Goal: Task Accomplishment & Management: Use online tool/utility

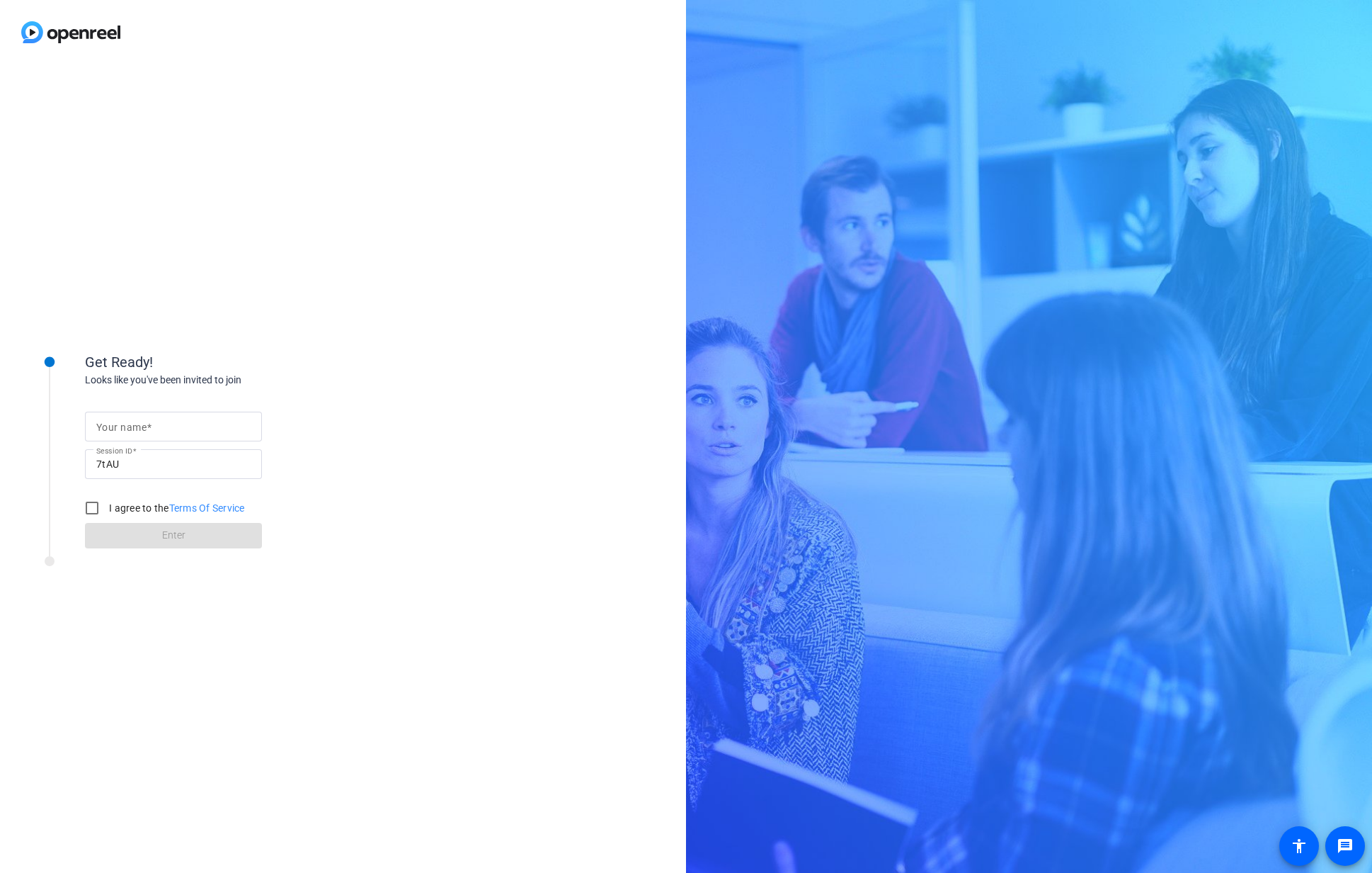
click at [153, 430] on input "Your name" at bounding box center [173, 427] width 154 height 17
type input "[PERSON_NAME]"
click at [357, 320] on div "Get Ready! Looks like you've been invited to join Your name Nirav Shah Session …" at bounding box center [343, 468] width 686 height 808
click at [92, 509] on input "I agree to the Terms Of Service" at bounding box center [92, 508] width 28 height 28
checkbox input "true"
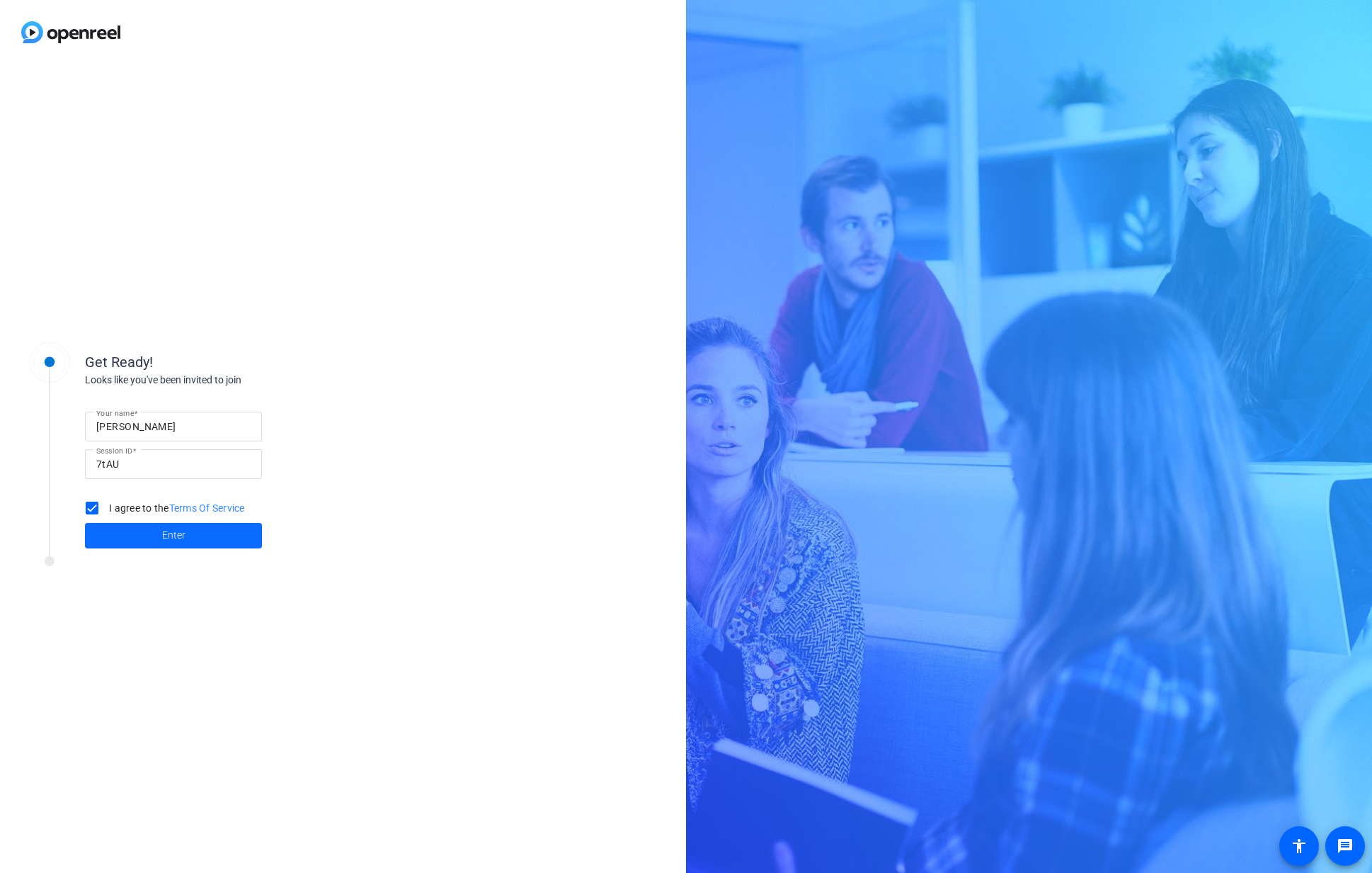
click at [156, 532] on span at bounding box center [173, 535] width 177 height 34
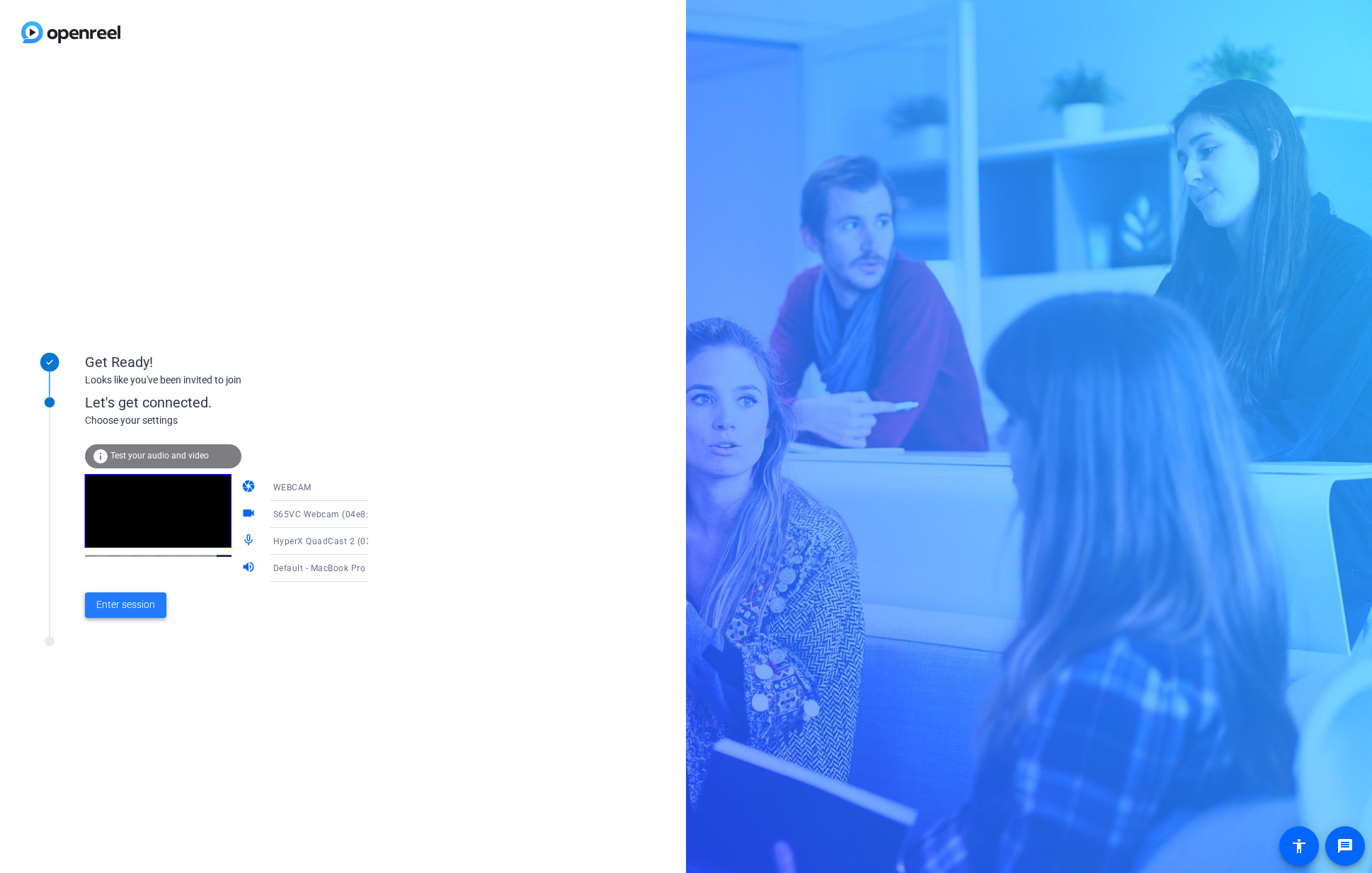
click at [131, 608] on span "Enter session" at bounding box center [126, 604] width 59 height 15
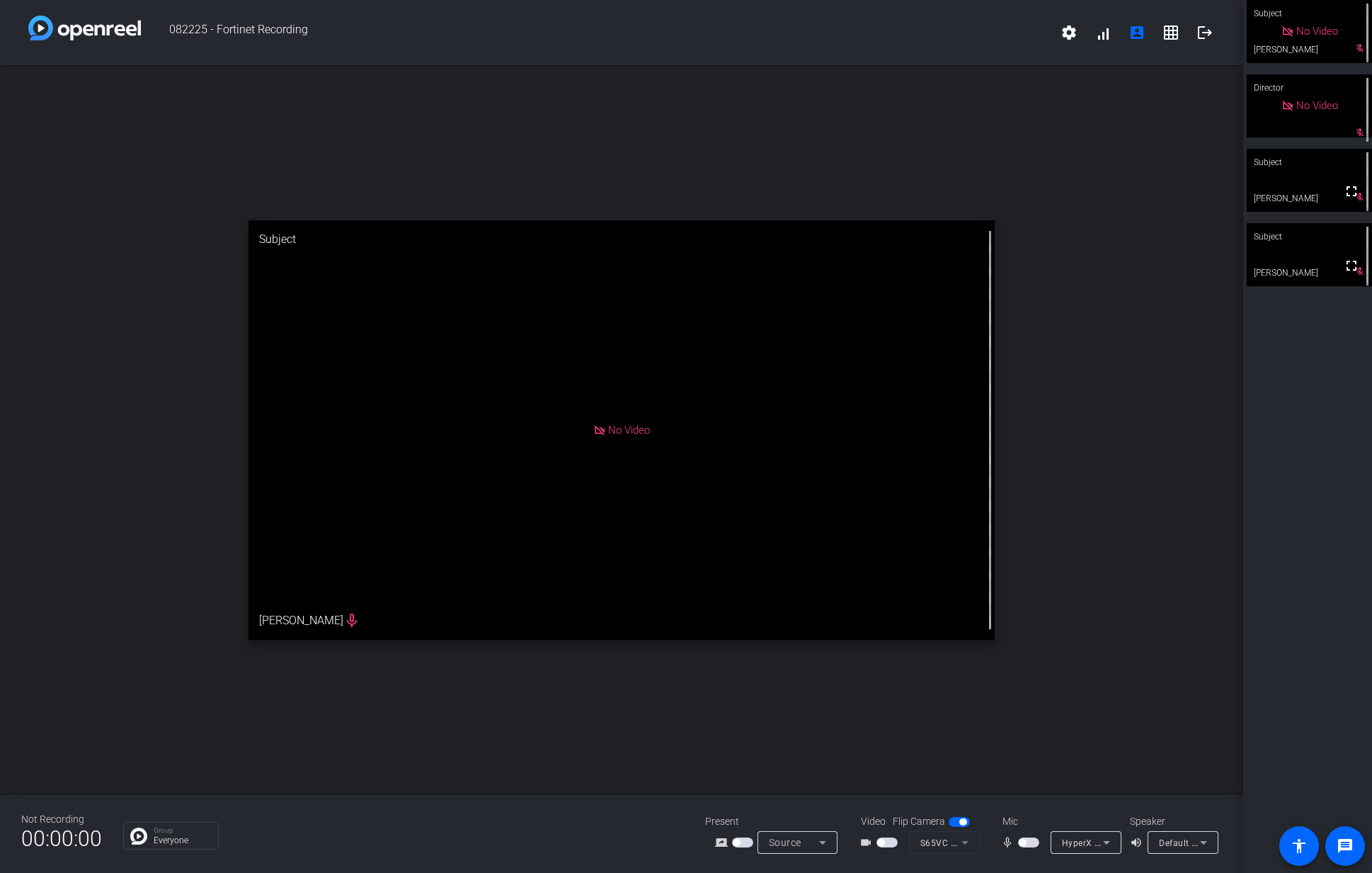
click at [134, 775] on div "open_in_new Subject No Video Nirav Shah mic_none" at bounding box center [621, 429] width 1243 height 729
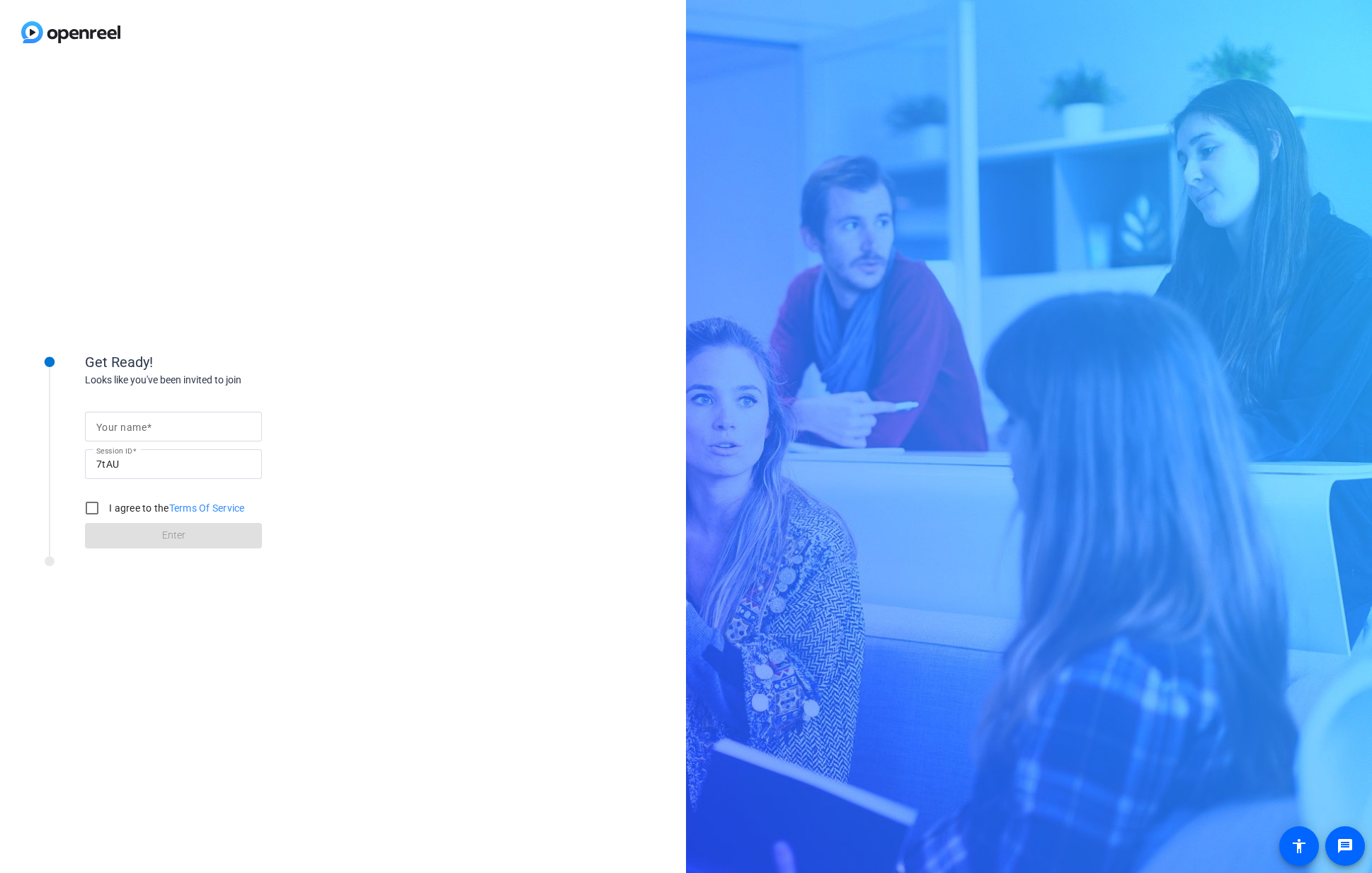
click at [132, 428] on mat-label "Your name" at bounding box center [121, 428] width 50 height 11
click at [132, 428] on input "Your name" at bounding box center [173, 427] width 154 height 17
type input "[PERSON_NAME]"
click at [90, 508] on input "I agree to the Terms Of Service" at bounding box center [92, 508] width 28 height 28
checkbox input "true"
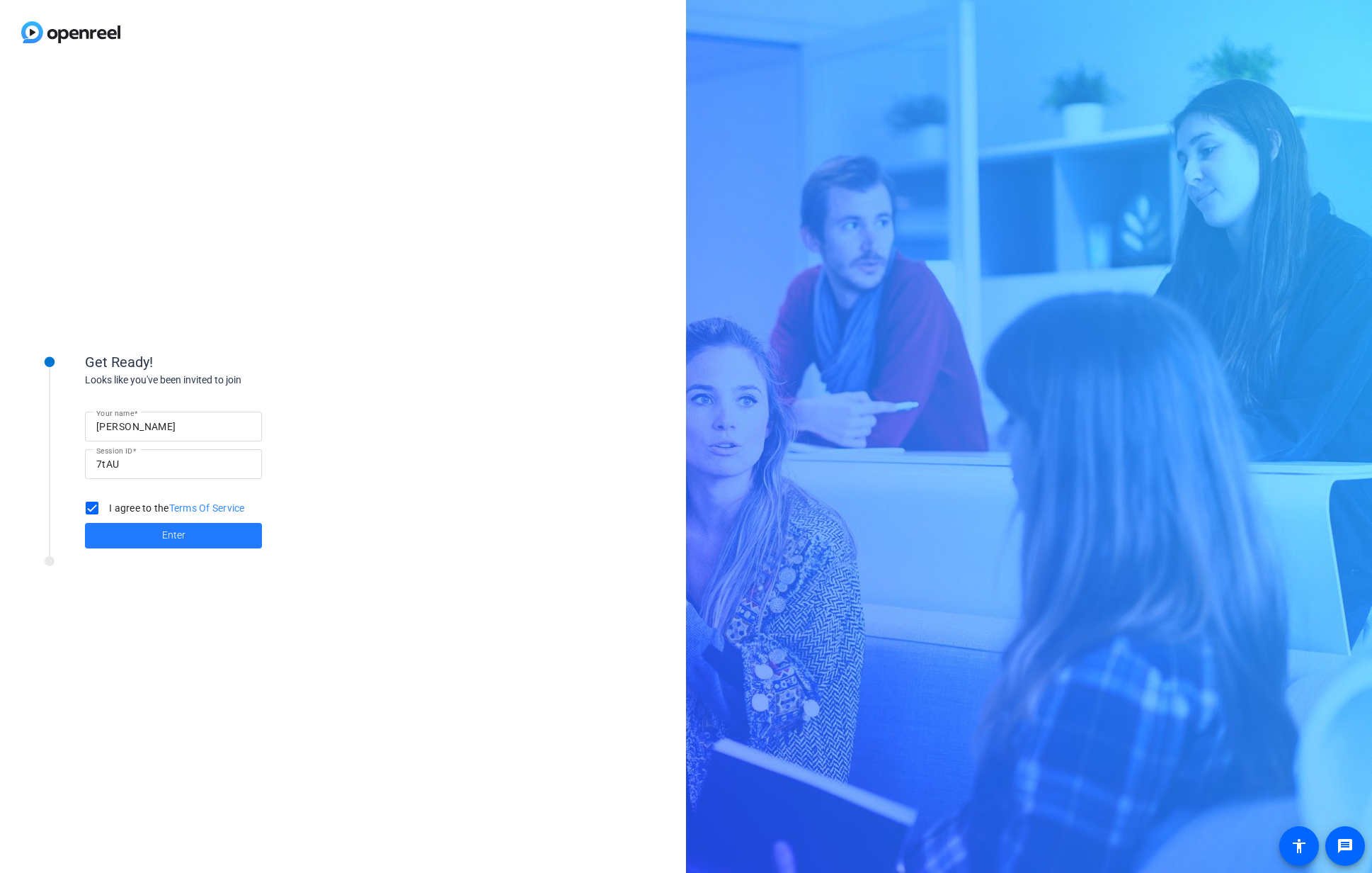
click at [165, 536] on span "Enter" at bounding box center [173, 535] width 24 height 15
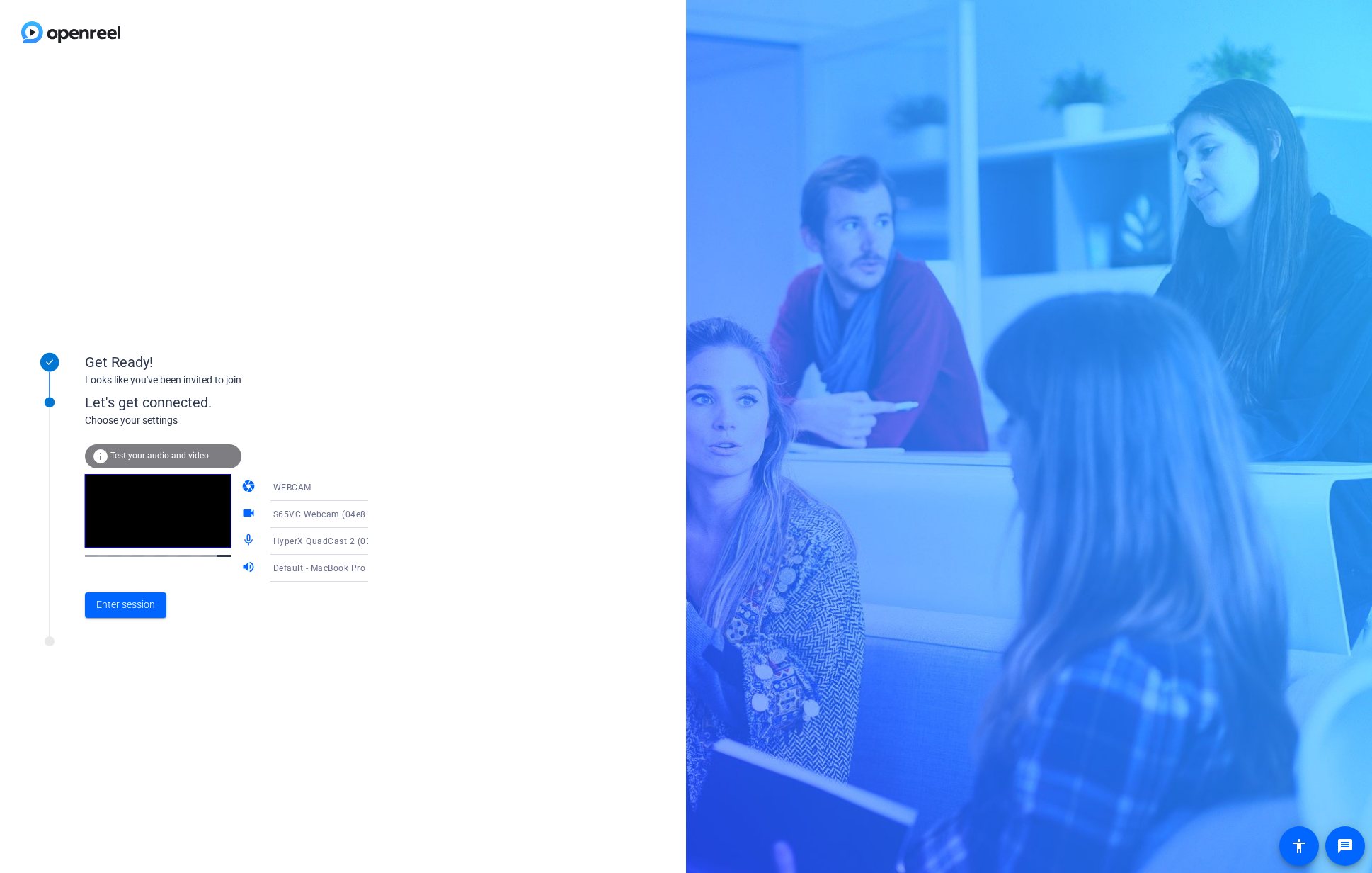
click at [288, 486] on span "WEBCAM" at bounding box center [292, 487] width 38 height 9
click at [278, 543] on span "DESKTOP" at bounding box center [272, 543] width 40 height 17
click at [134, 608] on span "Enter session" at bounding box center [126, 604] width 59 height 15
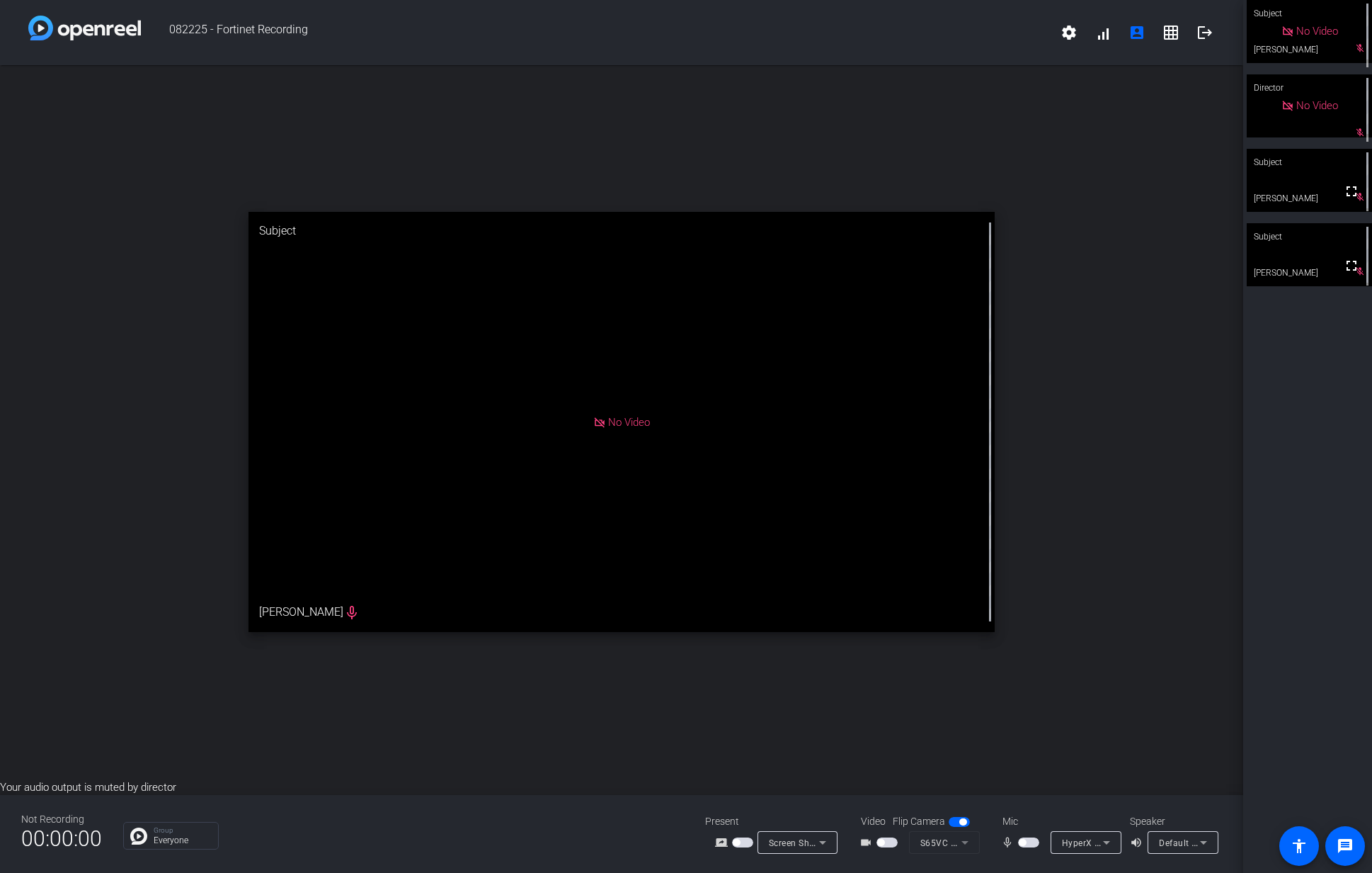
click at [1296, 38] on span "No Video" at bounding box center [1317, 30] width 42 height 12
click at [892, 845] on span "button" at bounding box center [887, 842] width 21 height 9
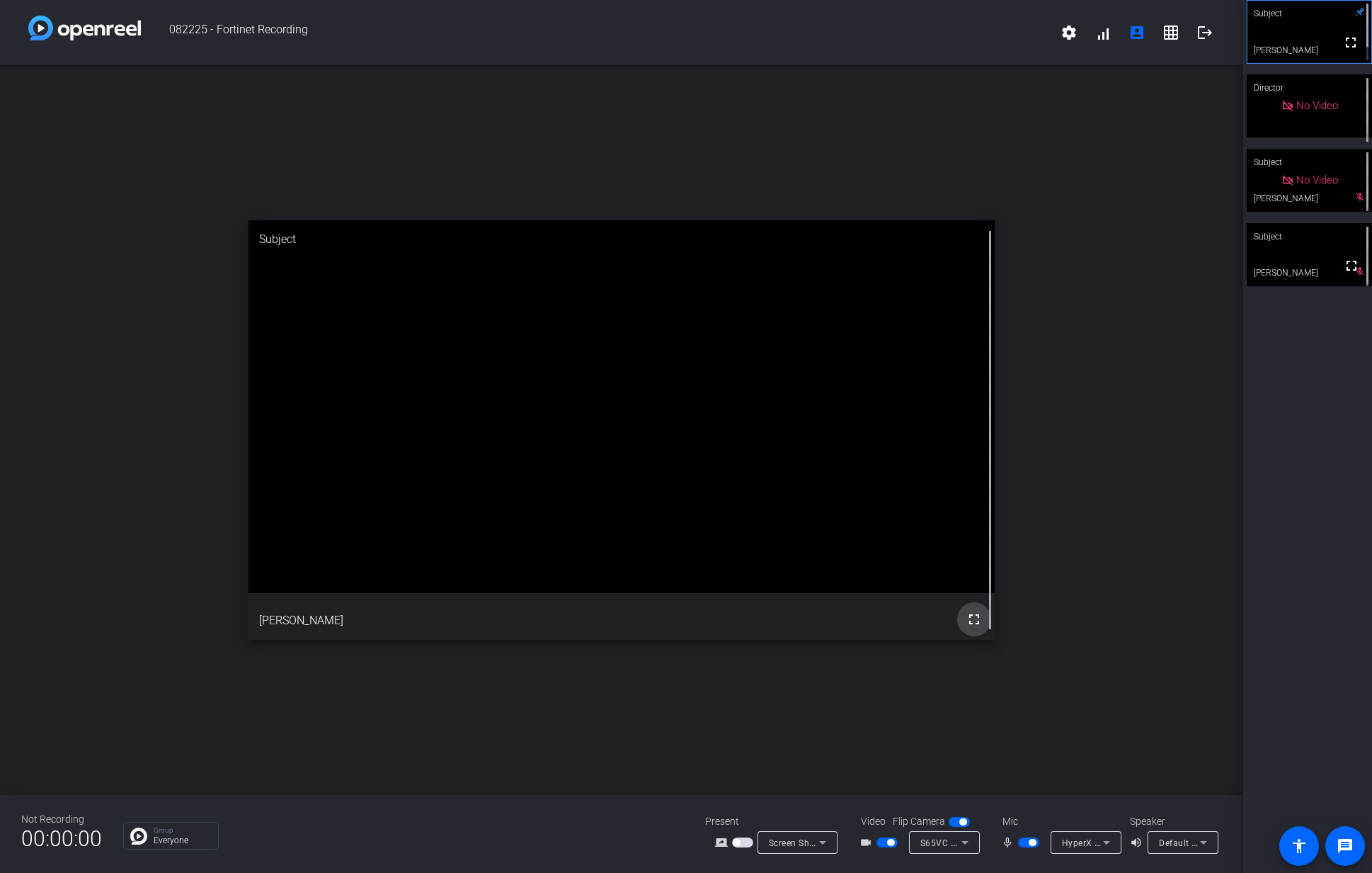
click at [975, 623] on mat-icon "fullscreen" at bounding box center [974, 619] width 17 height 17
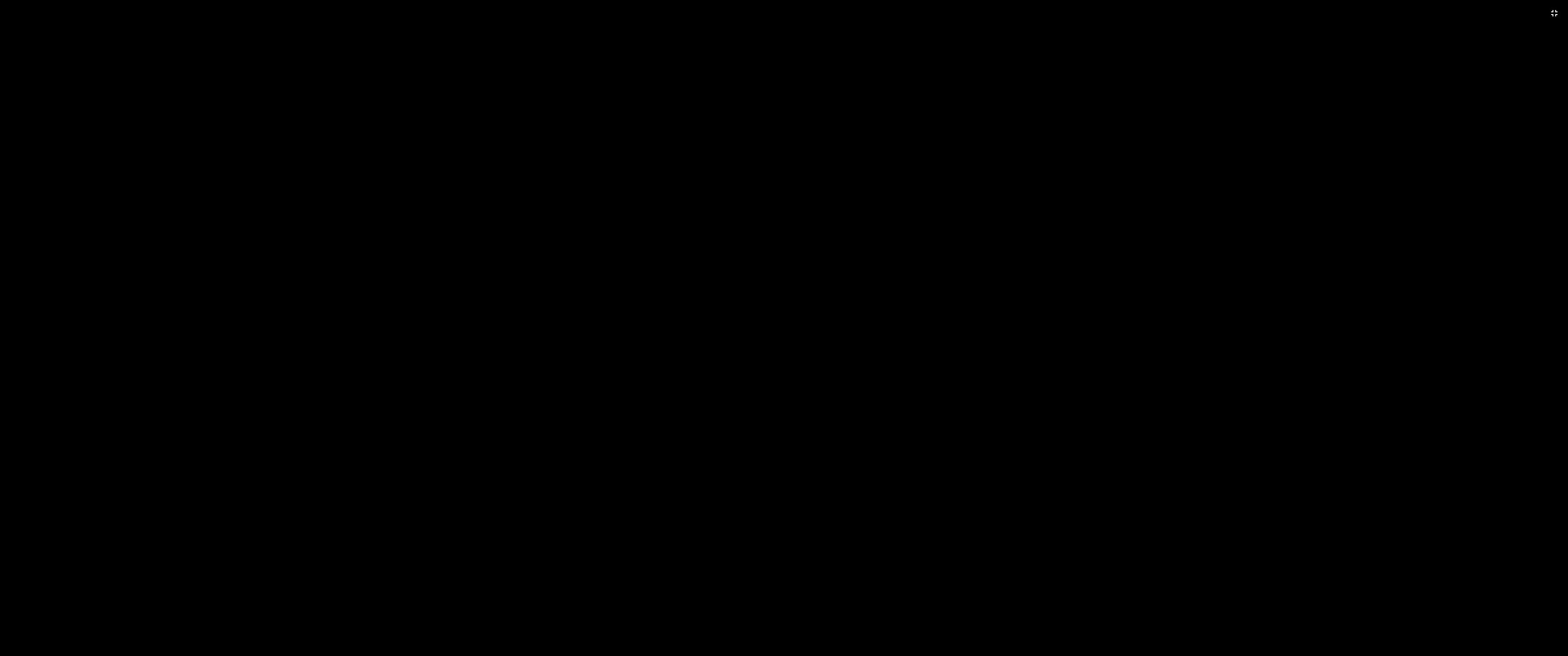
click at [883, 351] on video at bounding box center [784, 328] width 1568 height 656
click at [454, 360] on video at bounding box center [784, 328] width 1568 height 656
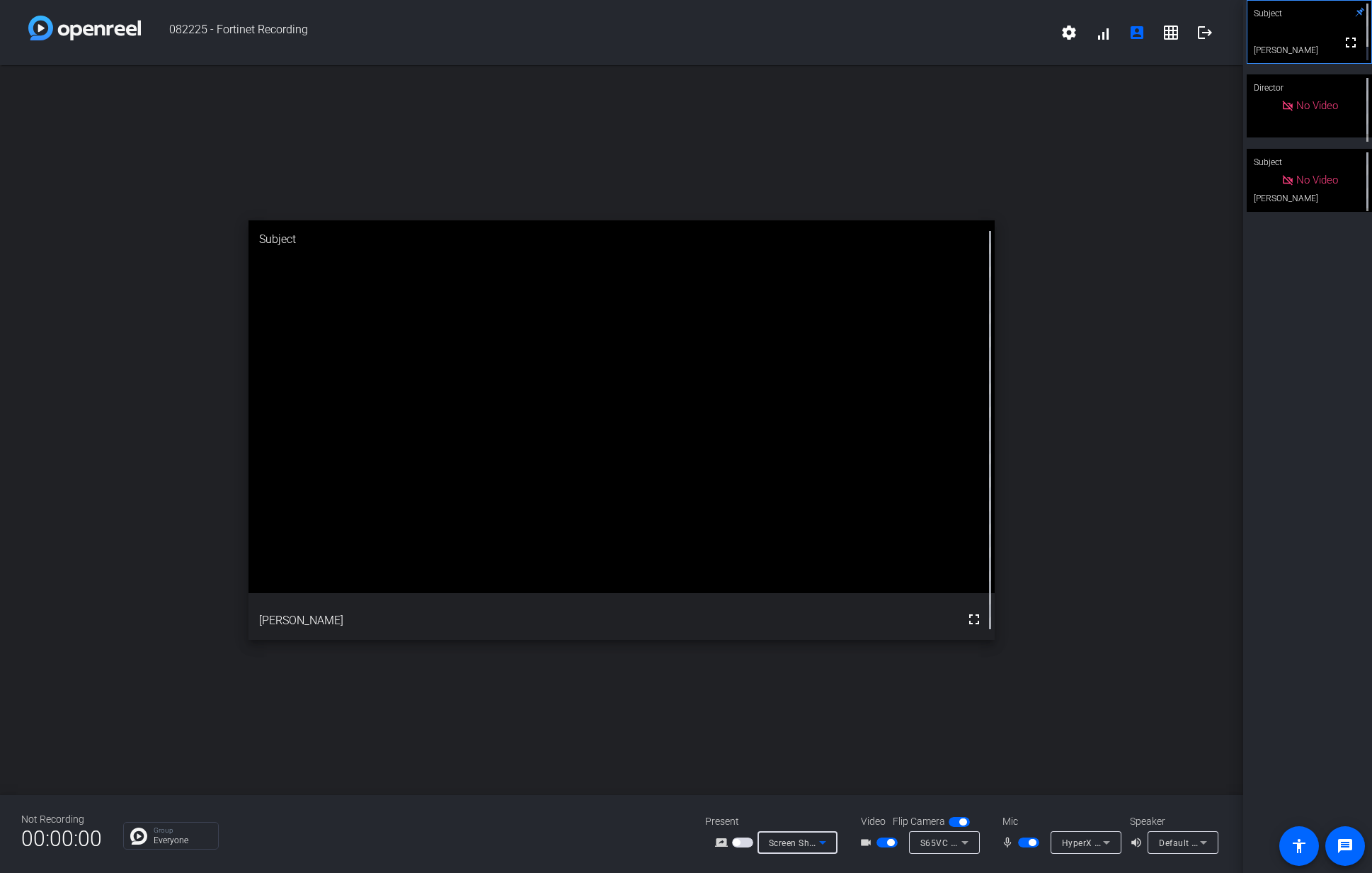
click at [810, 839] on span "Screen Sharing" at bounding box center [800, 842] width 62 height 11
click at [652, 808] on div at bounding box center [686, 436] width 1372 height 873
click at [788, 841] on span "Screen Sharing" at bounding box center [800, 842] width 62 height 11
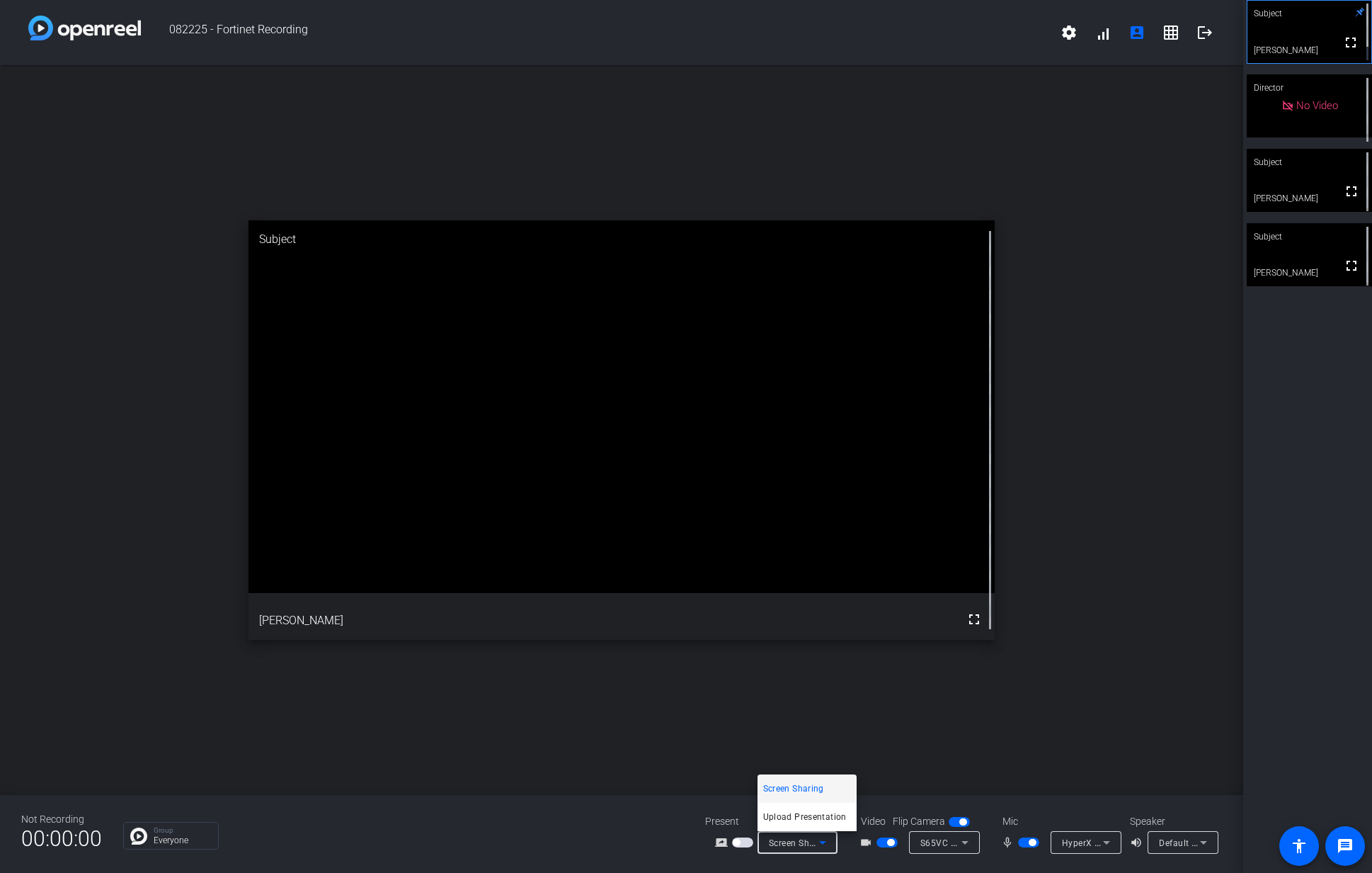
click at [606, 822] on div at bounding box center [686, 436] width 1372 height 873
click at [879, 843] on span "button" at bounding box center [887, 842] width 21 height 9
click at [894, 842] on span "button" at bounding box center [887, 842] width 21 height 9
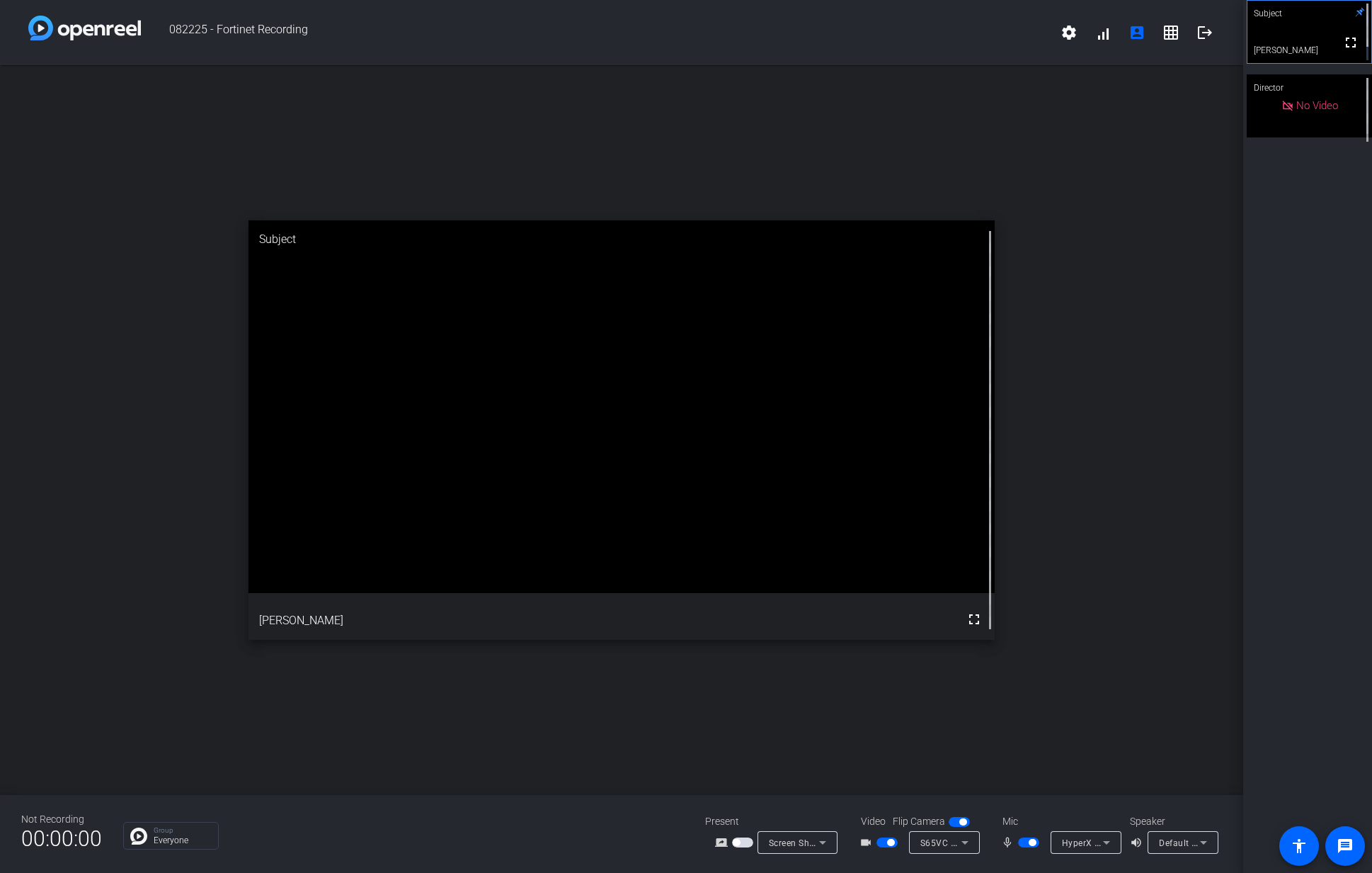
click at [883, 843] on span "button" at bounding box center [887, 842] width 21 height 9
click at [746, 842] on span "button" at bounding box center [742, 842] width 21 height 9
click at [934, 844] on mat-form-field "S65VC Webcam (04e8:20d5)" at bounding box center [945, 842] width 71 height 23
click at [757, 725] on div "open_in_new Subject fullscreen [PERSON_NAME]" at bounding box center [621, 429] width 1243 height 729
click at [805, 841] on span "Screen Sharing" at bounding box center [800, 842] width 62 height 11
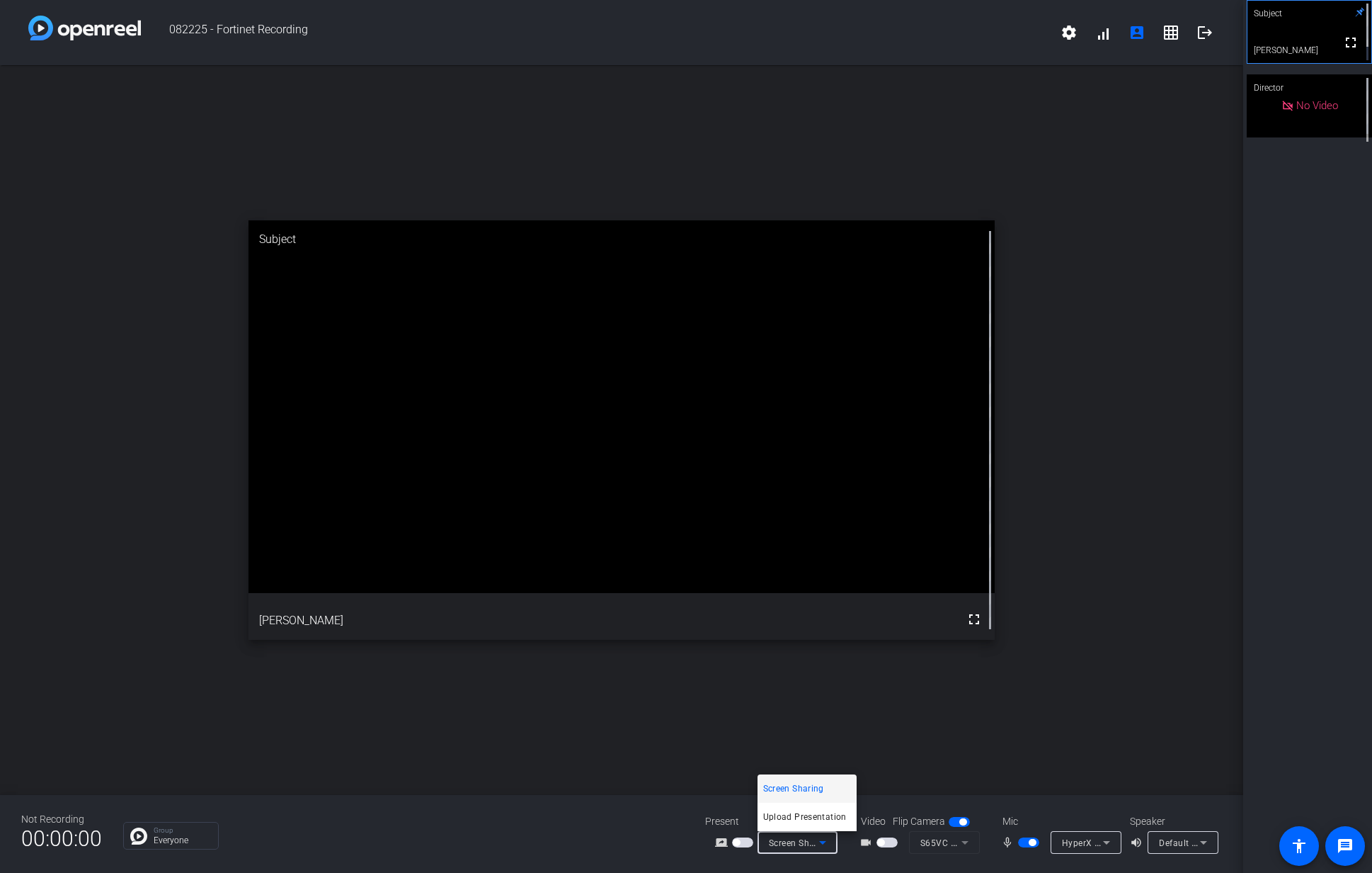
click at [670, 766] on div at bounding box center [686, 436] width 1372 height 873
click at [979, 621] on mat-icon "fullscreen" at bounding box center [974, 619] width 17 height 17
